Goal: Information Seeking & Learning: Find specific page/section

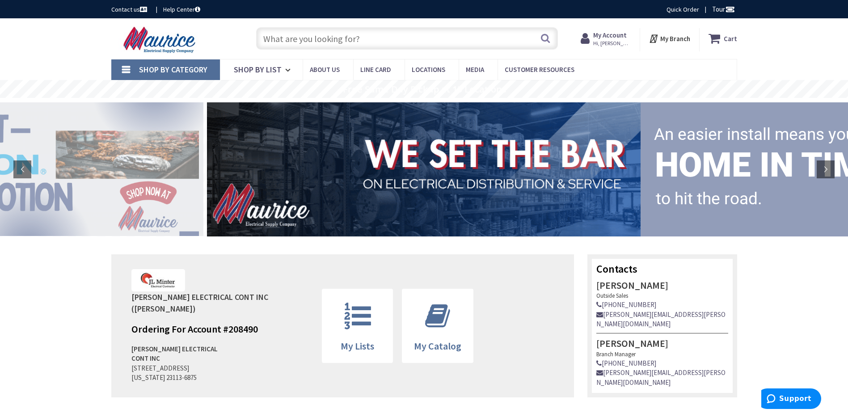
click at [363, 38] on input "text" at bounding box center [407, 38] width 302 height 22
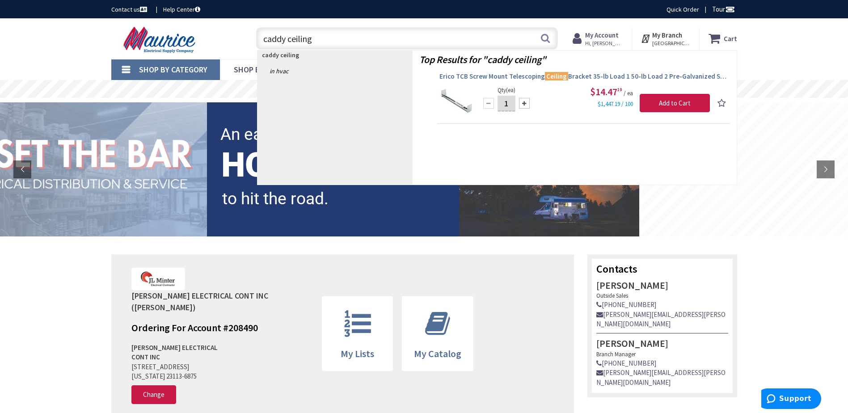
type input "caddy ceiling"
click at [460, 80] on span "Erico TCB Screw Mount Telescoping Ceiling Bracket 35-lb Load 1 50-lb Load 2 Pre…" at bounding box center [583, 76] width 288 height 9
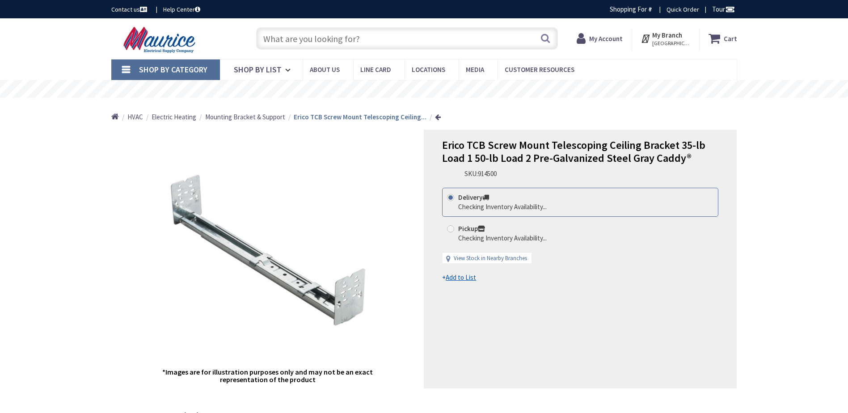
click at [351, 45] on input "text" at bounding box center [407, 38] width 302 height 22
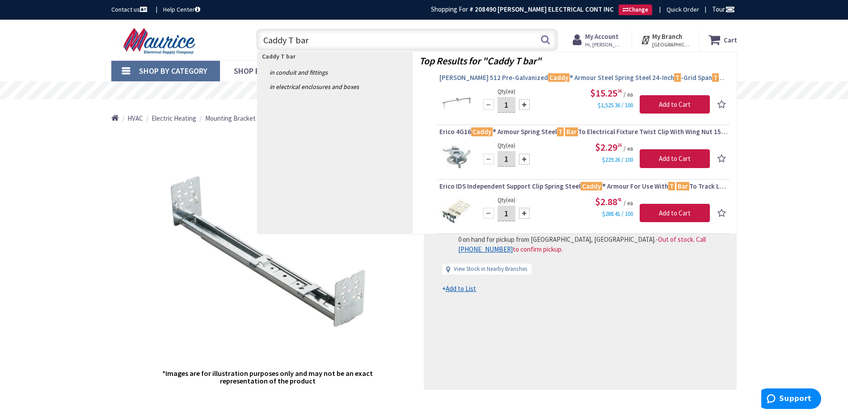
type input "Caddy T bar"
click at [473, 84] on link "Erico 512 Pre-Galvanized Caddy ® Armour Steel Spring Steel 24-Inch T -Grid Span…" at bounding box center [583, 78] width 288 height 11
click at [472, 79] on span "Erico 512 Pre-Galvanized Caddy ® Armour Steel Spring Steel 24-Inch T -Grid Span…" at bounding box center [583, 77] width 288 height 9
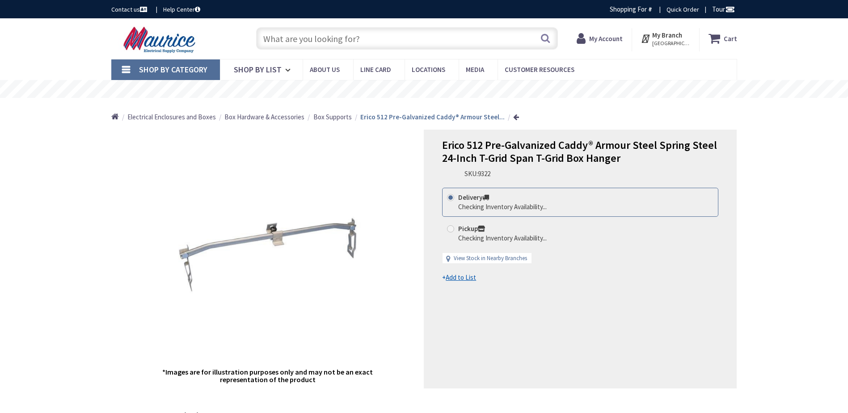
drag, startPoint x: 0, startPoint y: 0, endPoint x: 379, endPoint y: 37, distance: 380.8
click at [379, 37] on input "text" at bounding box center [407, 38] width 302 height 22
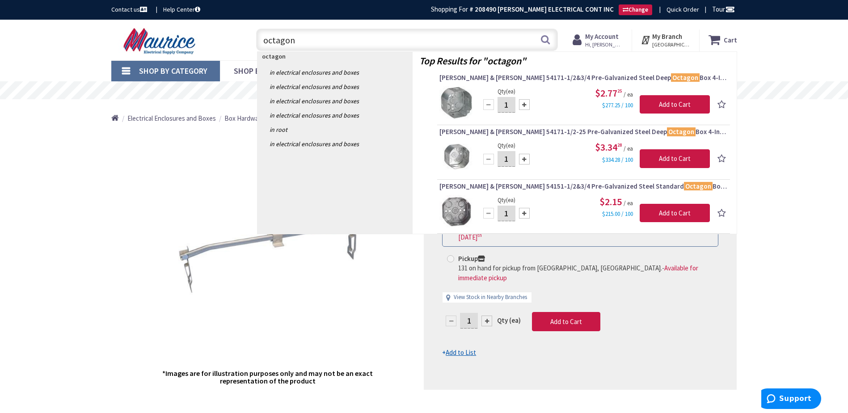
drag, startPoint x: 304, startPoint y: 40, endPoint x: 246, endPoint y: 40, distance: 57.7
click at [246, 40] on div "octagon octagon Search" at bounding box center [405, 39] width 320 height 29
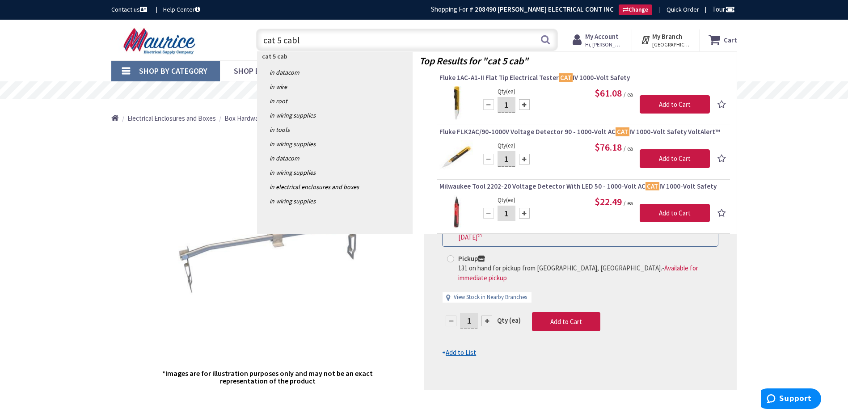
type input "cat 5 cable"
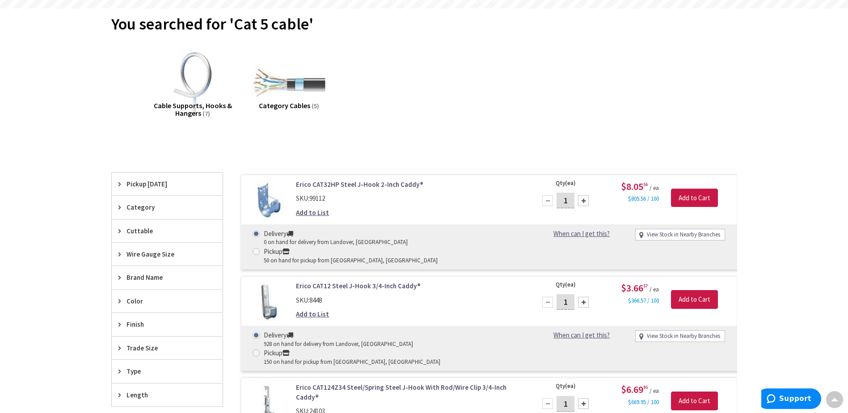
click at [304, 105] on span "Category Cables" at bounding box center [284, 105] width 51 height 9
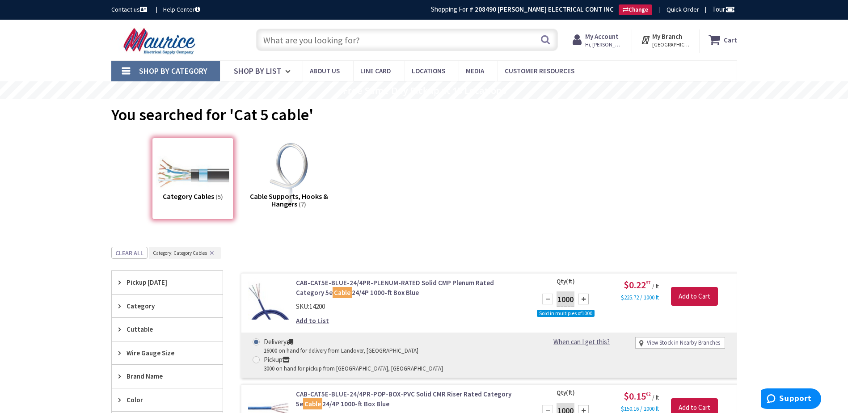
drag, startPoint x: 396, startPoint y: 40, endPoint x: 227, endPoint y: 38, distance: 169.4
click at [227, 38] on div "Toggle Nav Search Cart My Cart Close" at bounding box center [424, 40] width 639 height 30
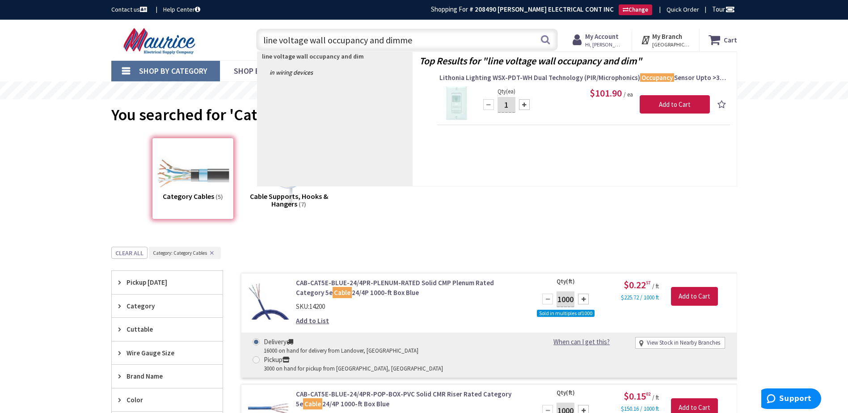
type input "line voltage wall occupancy and dimmer"
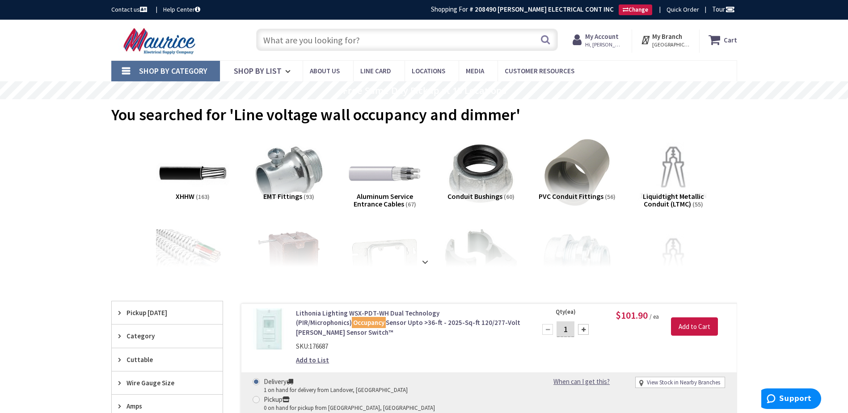
click at [371, 41] on input "text" at bounding box center [407, 40] width 302 height 22
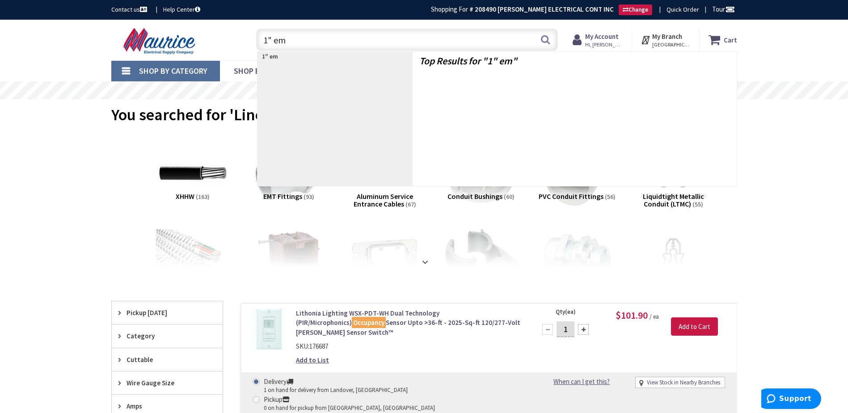
type input "1" emt"
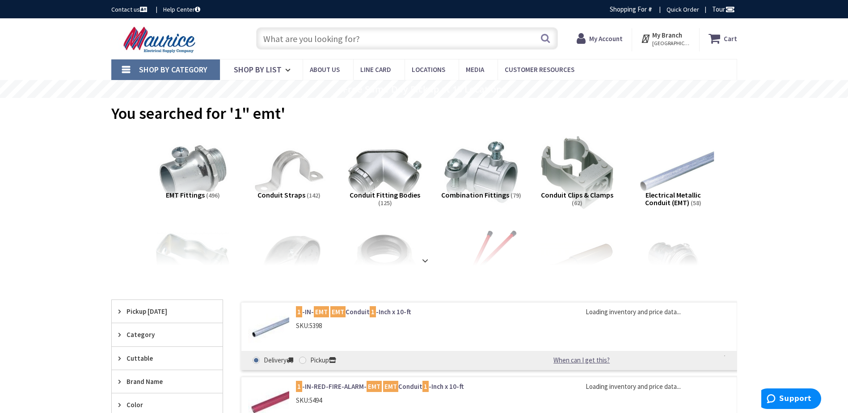
click at [672, 189] on img at bounding box center [672, 172] width 81 height 81
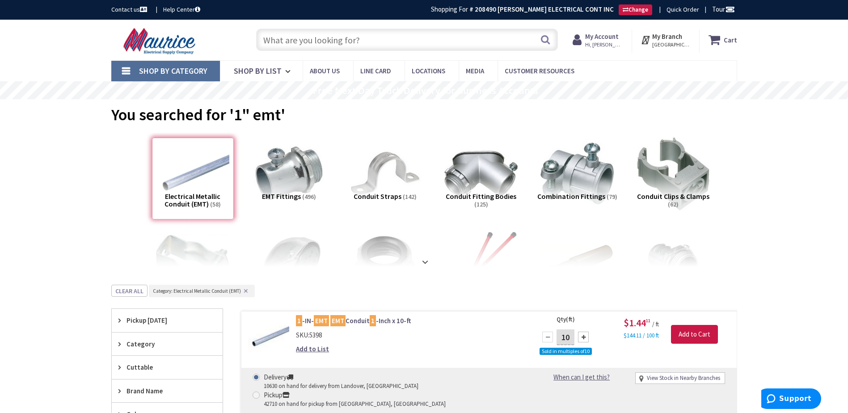
click at [281, 194] on span "EMT Fittings" at bounding box center [281, 196] width 39 height 9
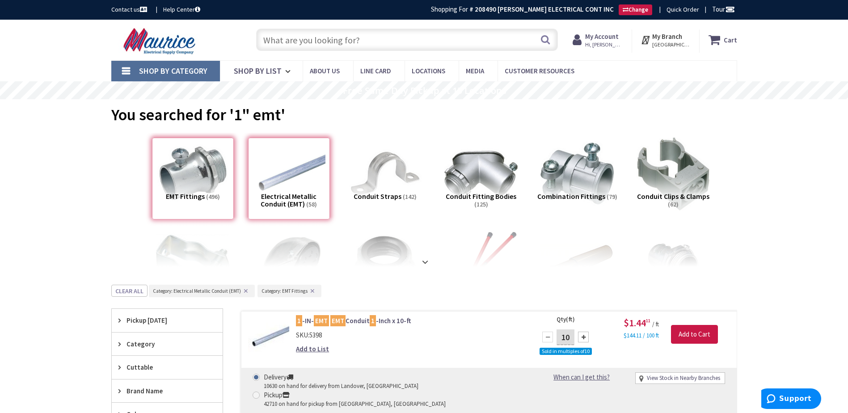
drag, startPoint x: 440, startPoint y: 39, endPoint x: 336, endPoint y: 43, distance: 104.2
click at [336, 43] on input "text" at bounding box center [407, 40] width 302 height 22
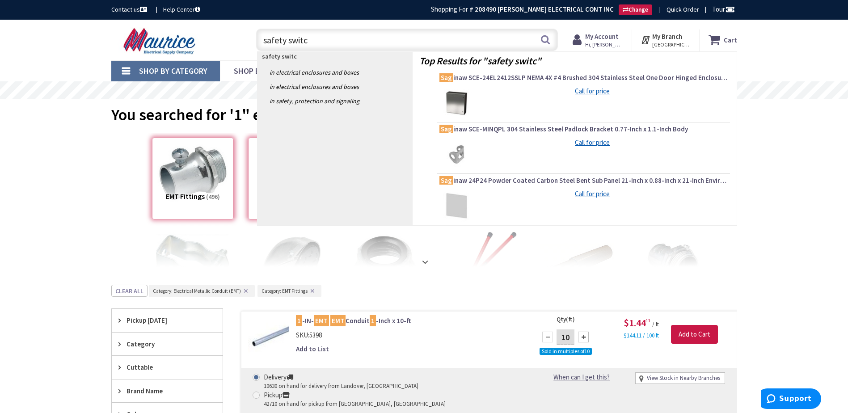
type input "safety switch"
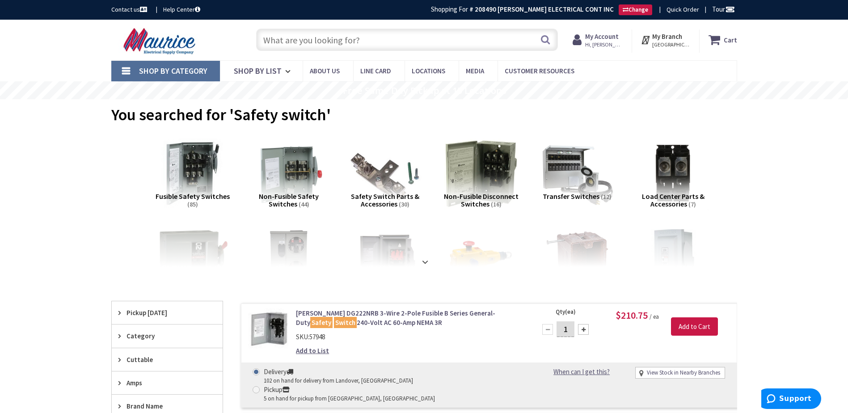
click at [208, 195] on span "Fusible Safety Switches" at bounding box center [193, 196] width 74 height 9
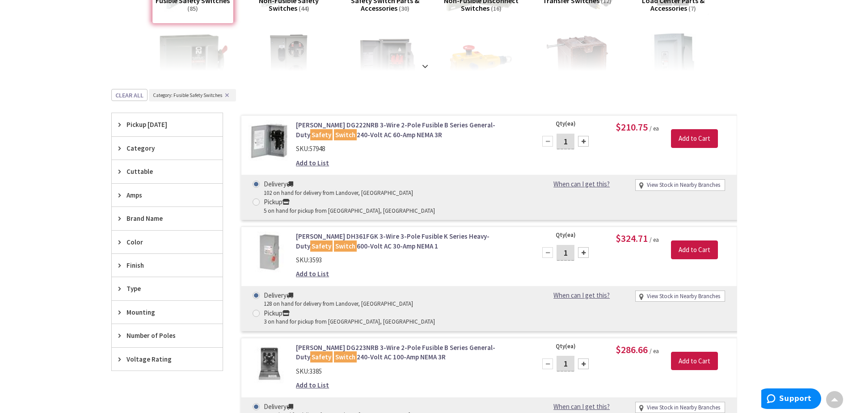
scroll to position [195, 0]
click at [120, 193] on icon at bounding box center [121, 195] width 7 height 7
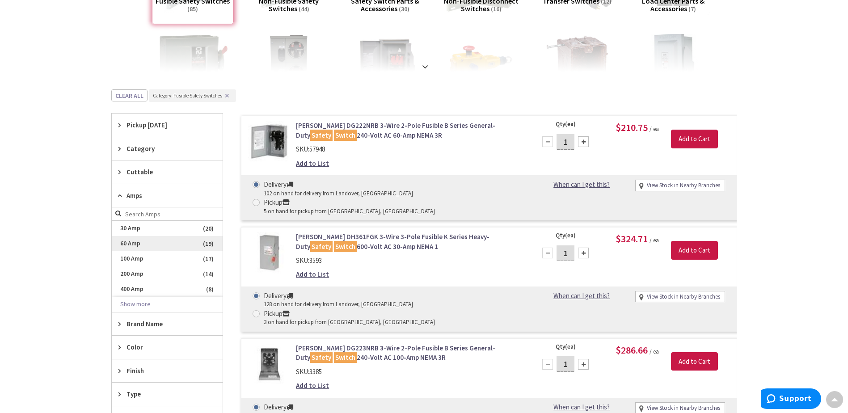
click at [121, 245] on span "60 Amp" at bounding box center [167, 243] width 111 height 15
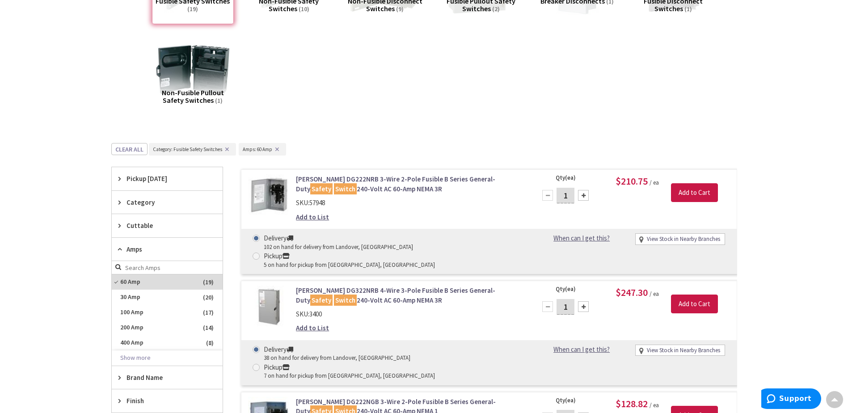
scroll to position [0, 0]
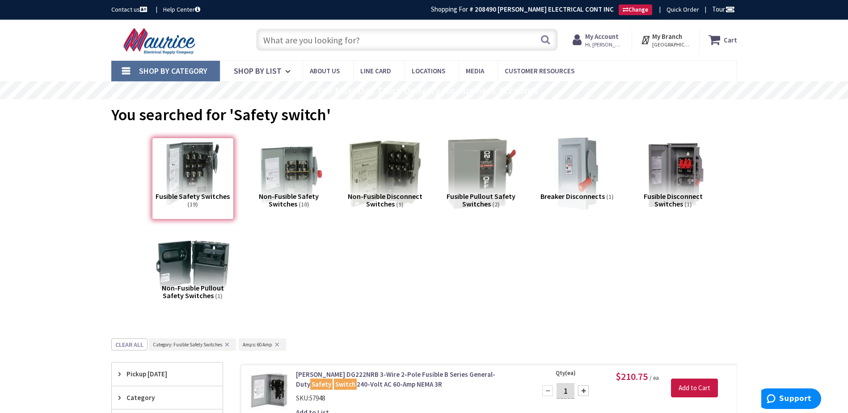
click at [364, 27] on div "Search" at bounding box center [405, 39] width 306 height 29
click at [358, 41] on input "text" at bounding box center [407, 40] width 302 height 22
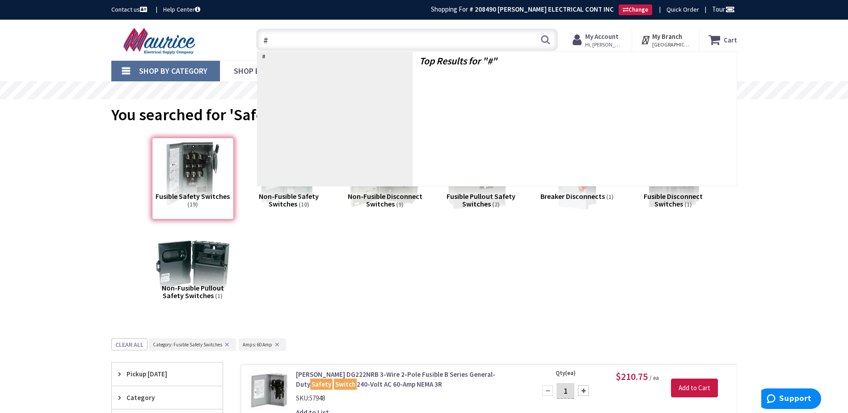
type input "#4"
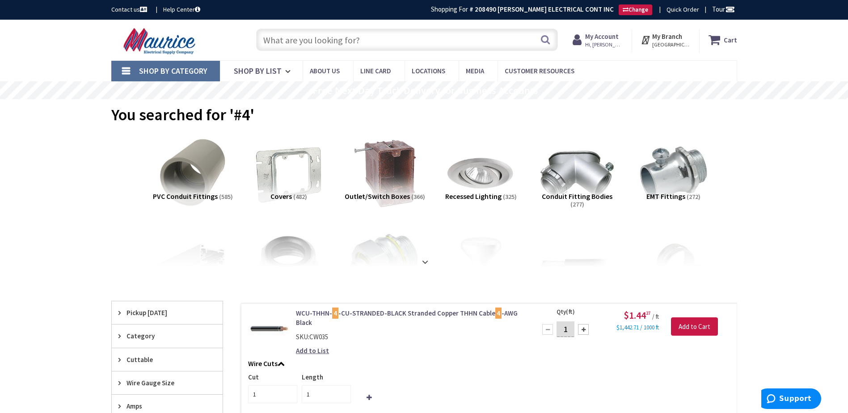
click at [362, 49] on input "text" at bounding box center [407, 40] width 302 height 22
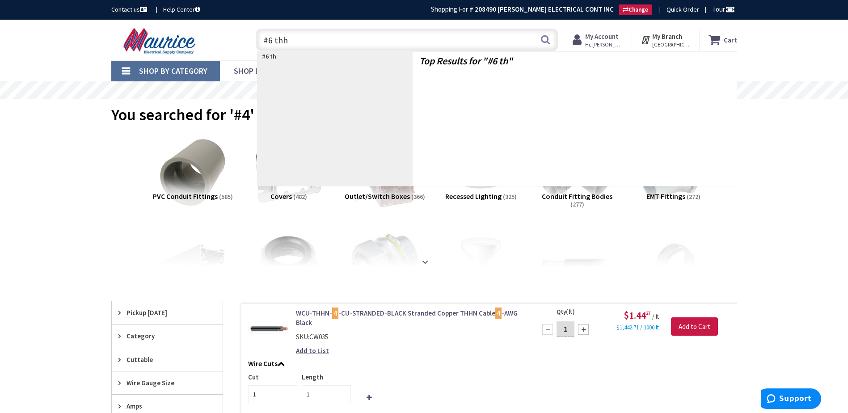
type input "#6 thhn"
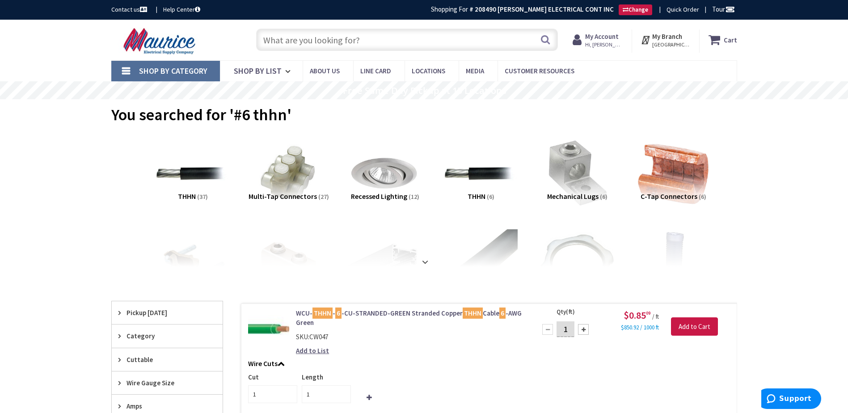
click at [392, 50] on input "text" at bounding box center [407, 40] width 302 height 22
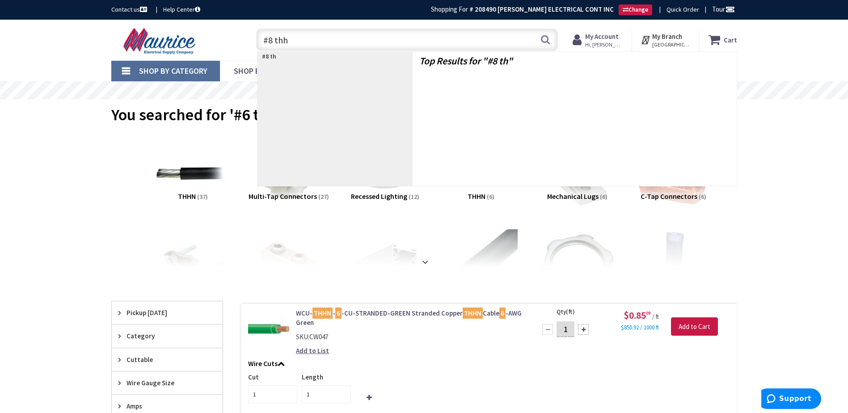
type input "#8 thhn"
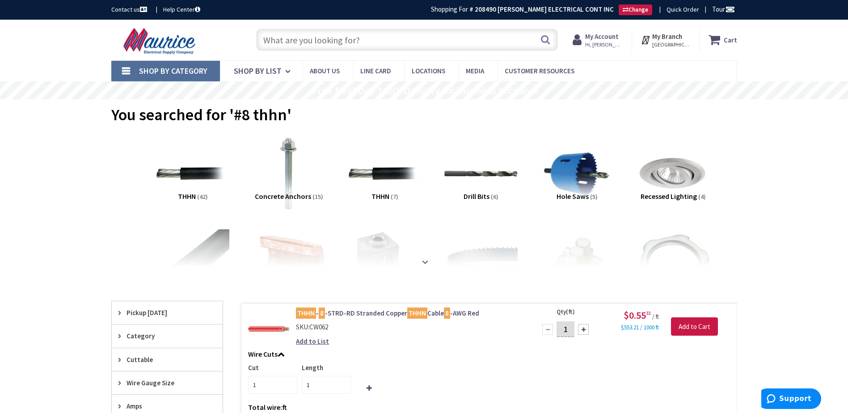
click at [393, 40] on input "text" at bounding box center [407, 40] width 302 height 22
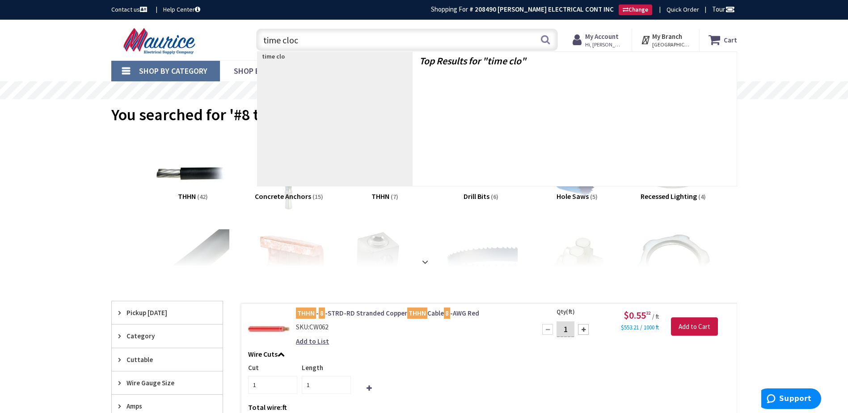
type input "time clock"
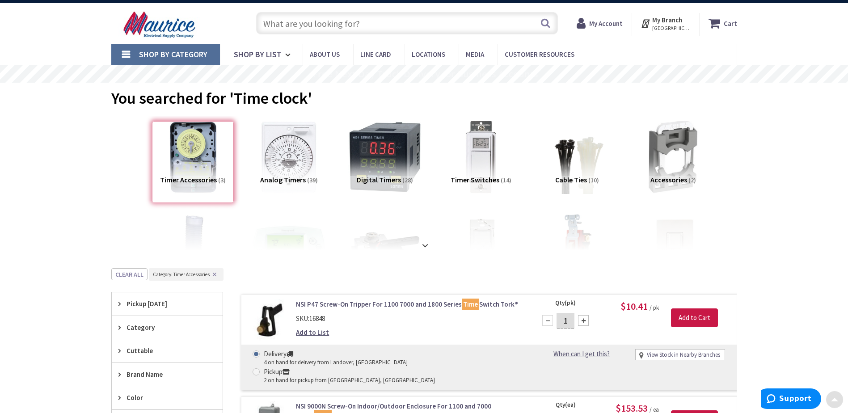
scroll to position [15, 0]
click at [422, 244] on strong at bounding box center [425, 243] width 11 height 10
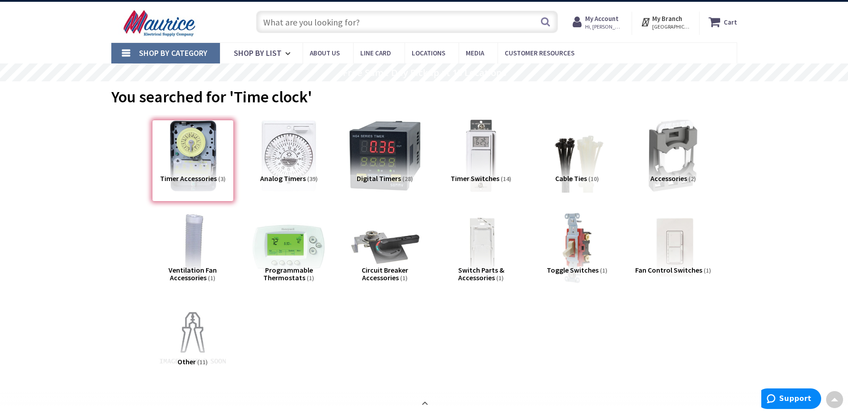
scroll to position [0, 0]
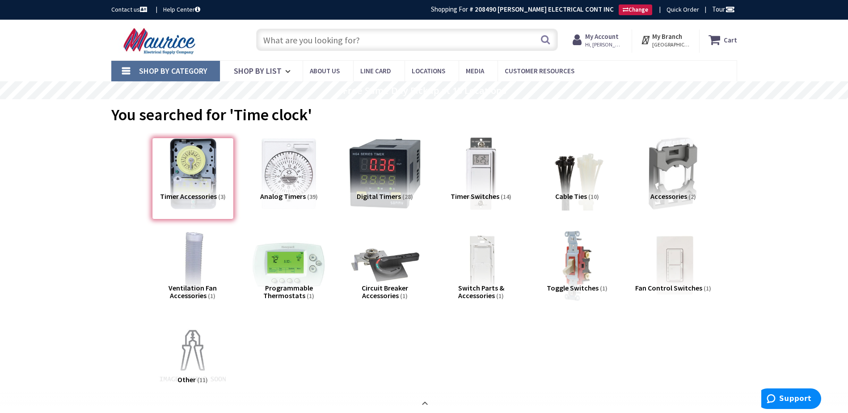
click at [311, 39] on input "text" at bounding box center [407, 40] width 302 height 22
type input "digital time clocks"
click at [375, 194] on span "Digital Timers" at bounding box center [379, 196] width 44 height 9
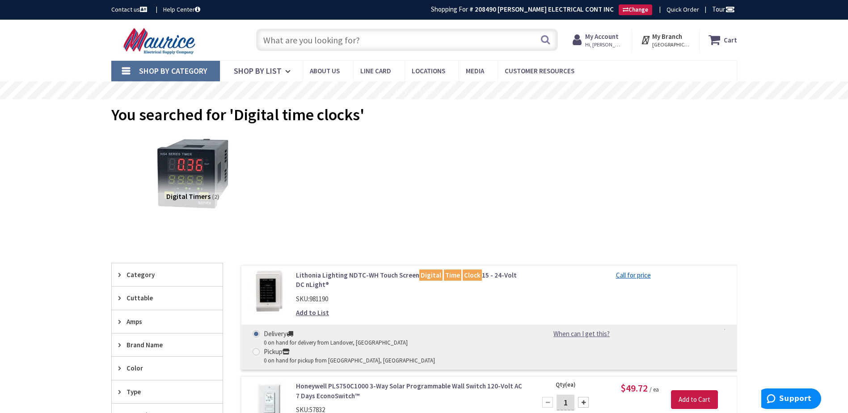
click at [292, 42] on input "text" at bounding box center [407, 40] width 302 height 22
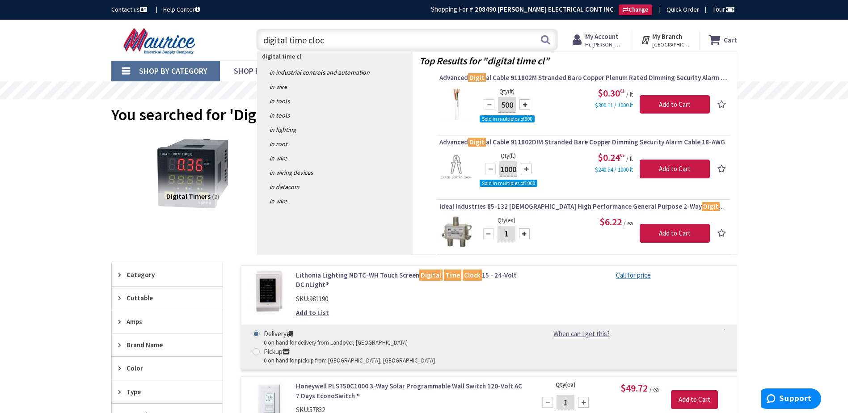
type input "digital time clock"
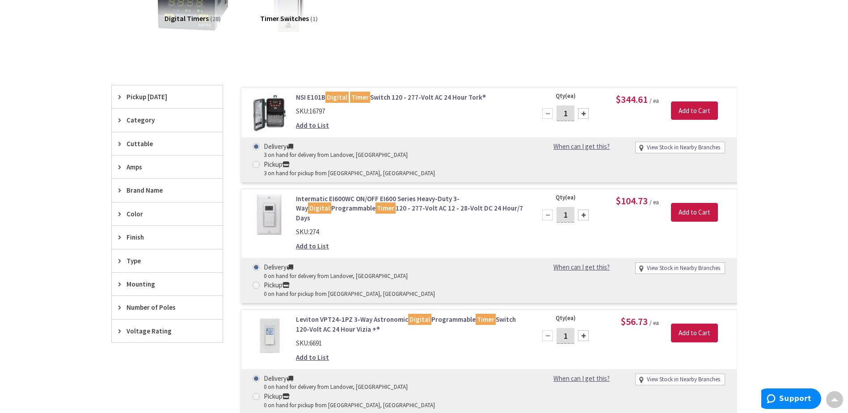
scroll to position [179, 0]
click at [385, 96] on link "NSI E101B Digital Timer Switch 120 - 277-Volt AC 24 Hour Tork®" at bounding box center [410, 96] width 228 height 9
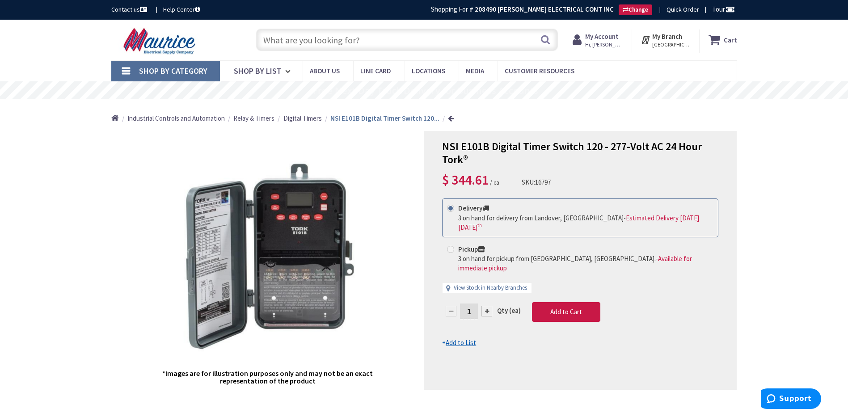
click at [321, 43] on input "text" at bounding box center [407, 40] width 302 height 22
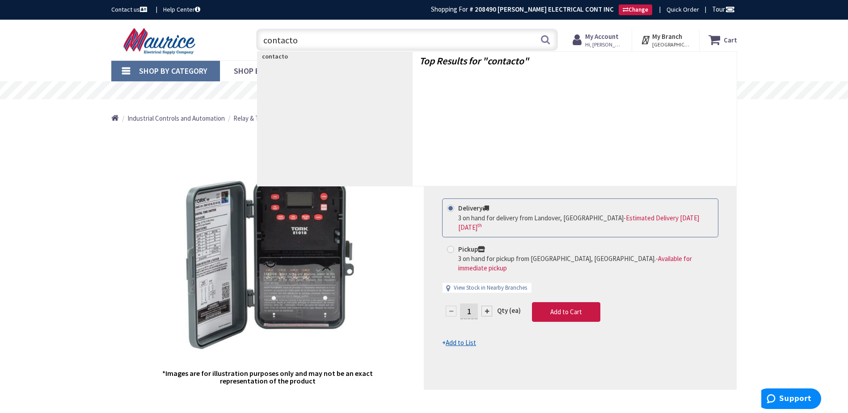
type input "contactor"
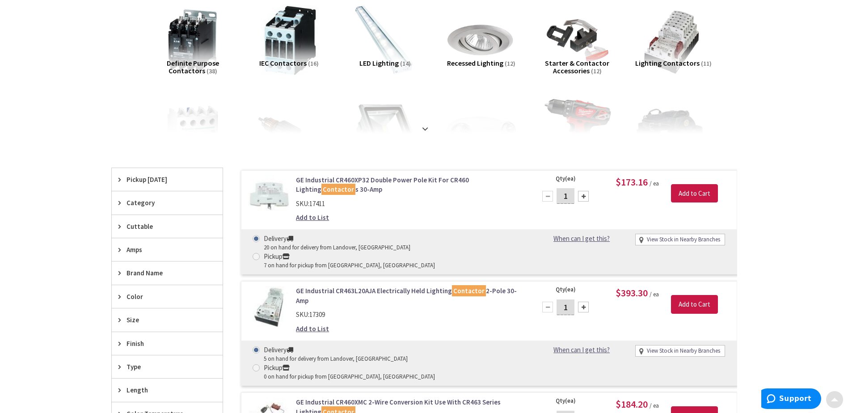
scroll to position [134, 0]
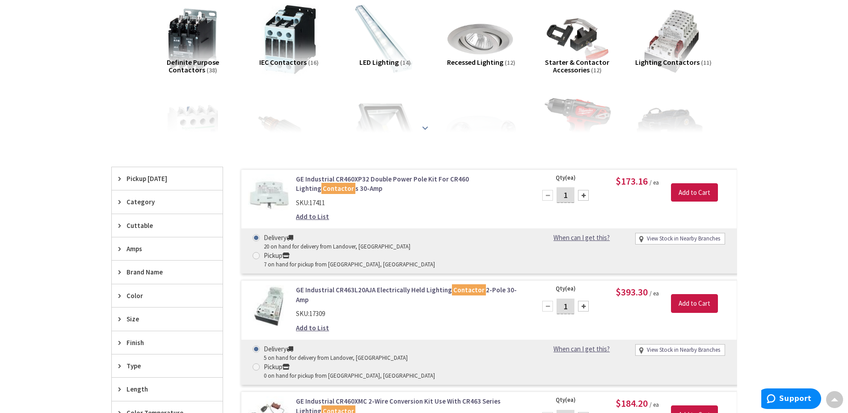
click at [424, 129] on strong at bounding box center [425, 128] width 11 height 10
